Goal: Find specific page/section: Find specific page/section

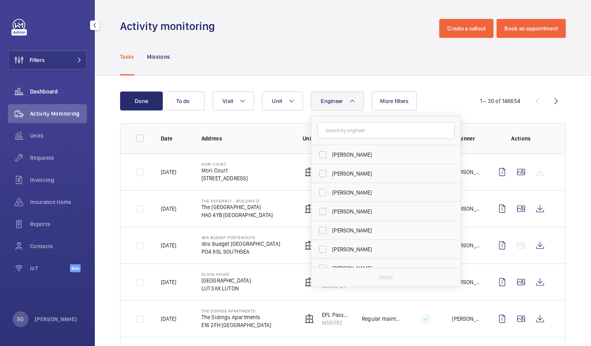
click at [68, 85] on div "Dashboard" at bounding box center [47, 91] width 79 height 19
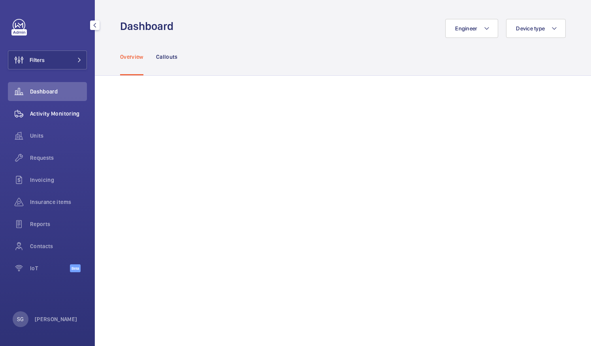
click at [68, 114] on span "Activity Monitoring" at bounding box center [58, 114] width 57 height 8
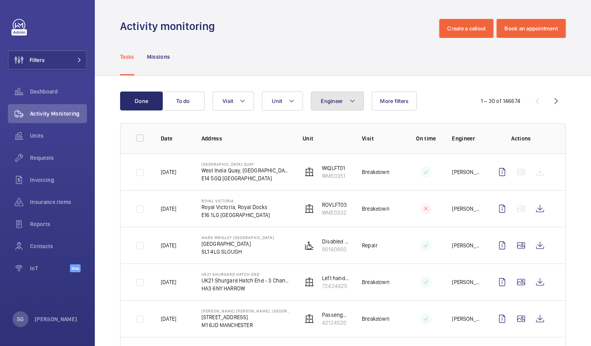
click at [349, 105] on mat-icon at bounding box center [352, 100] width 6 height 9
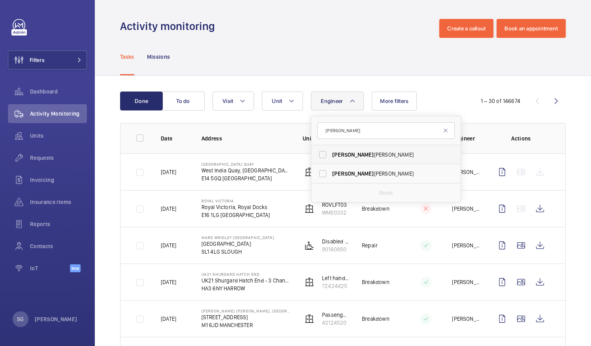
type input "[PERSON_NAME]"
click at [324, 154] on label "[PERSON_NAME]" at bounding box center [379, 154] width 137 height 19
click at [324, 154] on input "[PERSON_NAME]" at bounding box center [323, 155] width 16 height 16
checkbox input "true"
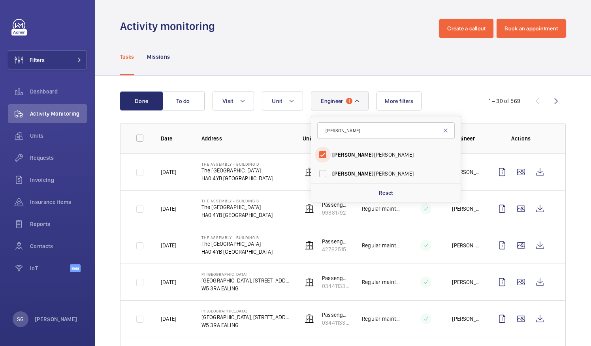
scroll to position [90, 0]
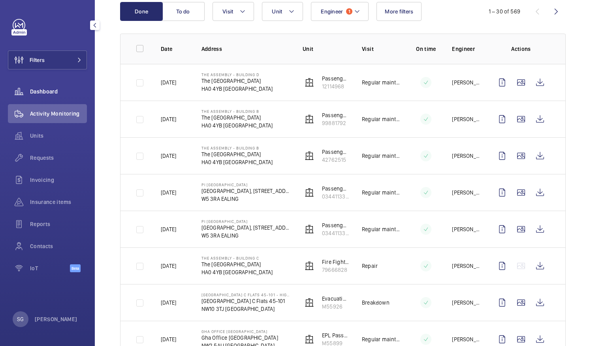
click at [48, 87] on div "Dashboard" at bounding box center [47, 91] width 79 height 19
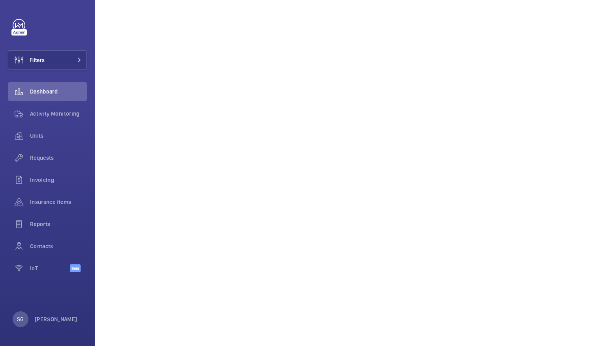
scroll to position [197, 0]
click at [58, 204] on span "Insurance items" at bounding box center [58, 202] width 57 height 8
